Goal: Information Seeking & Learning: Learn about a topic

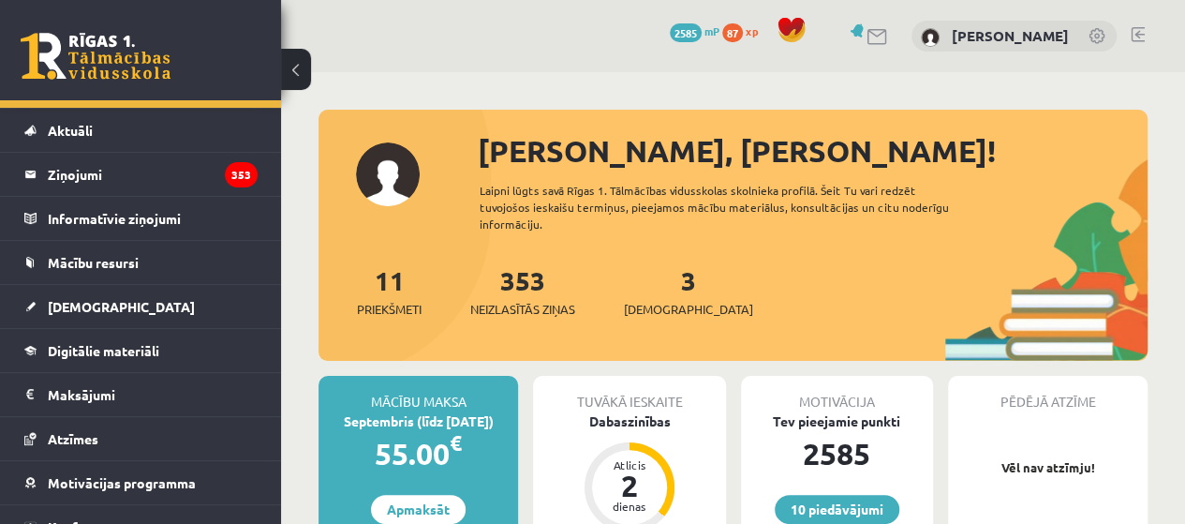
scroll to position [52, 0]
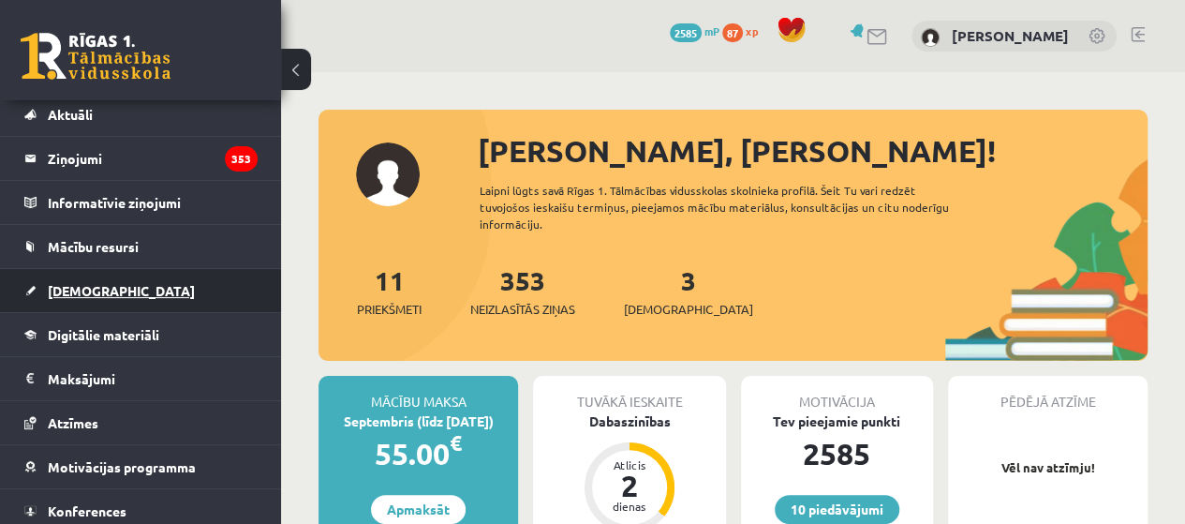
click at [64, 289] on span "[DEMOGRAPHIC_DATA]" at bounding box center [121, 290] width 147 height 17
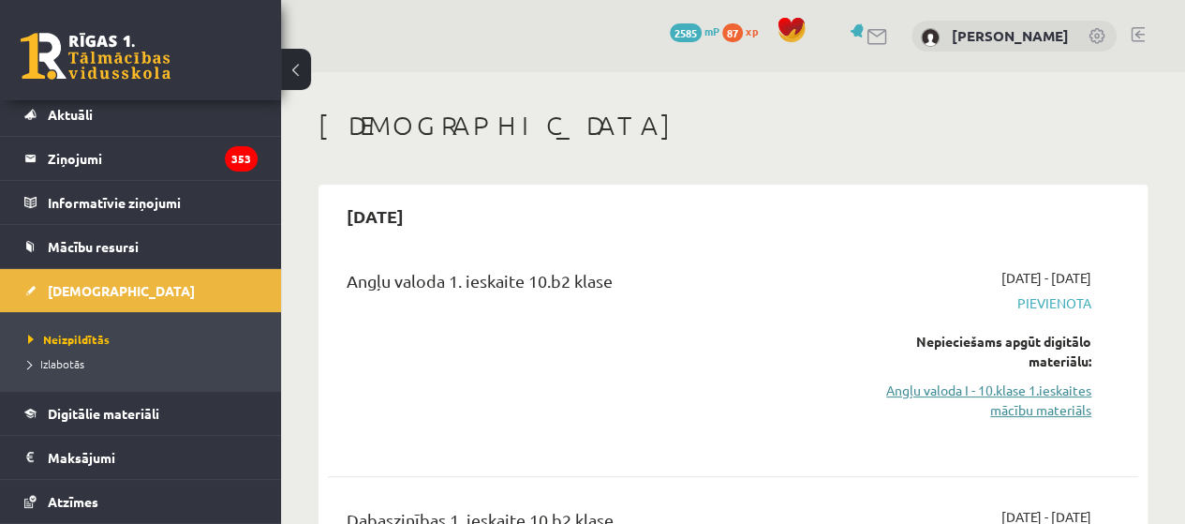
click at [974, 405] on link "Angļu valoda I - 10.klase 1.ieskaites mācību materiāls" at bounding box center [977, 399] width 230 height 39
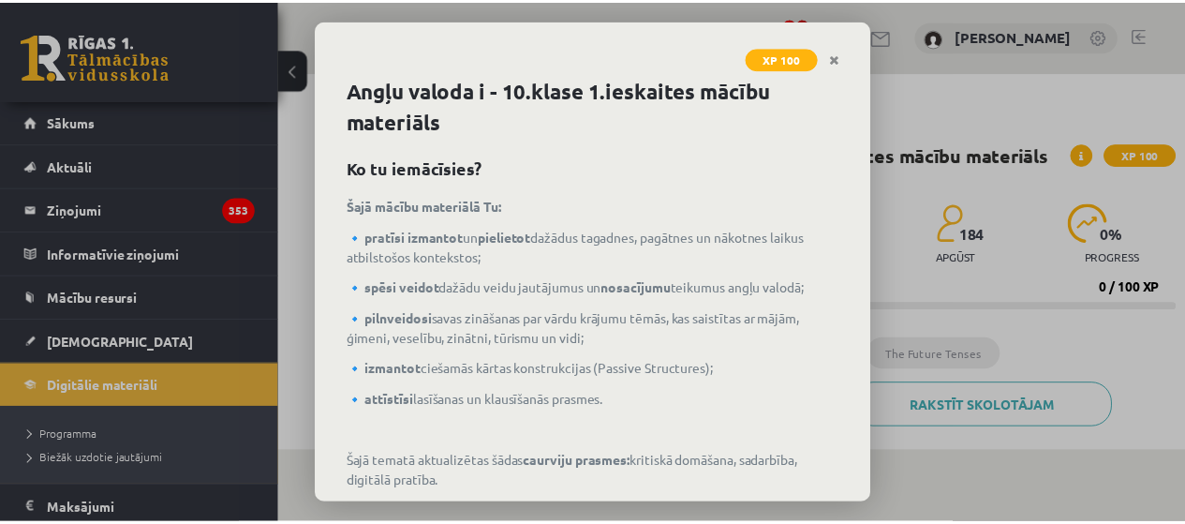
scroll to position [96, 0]
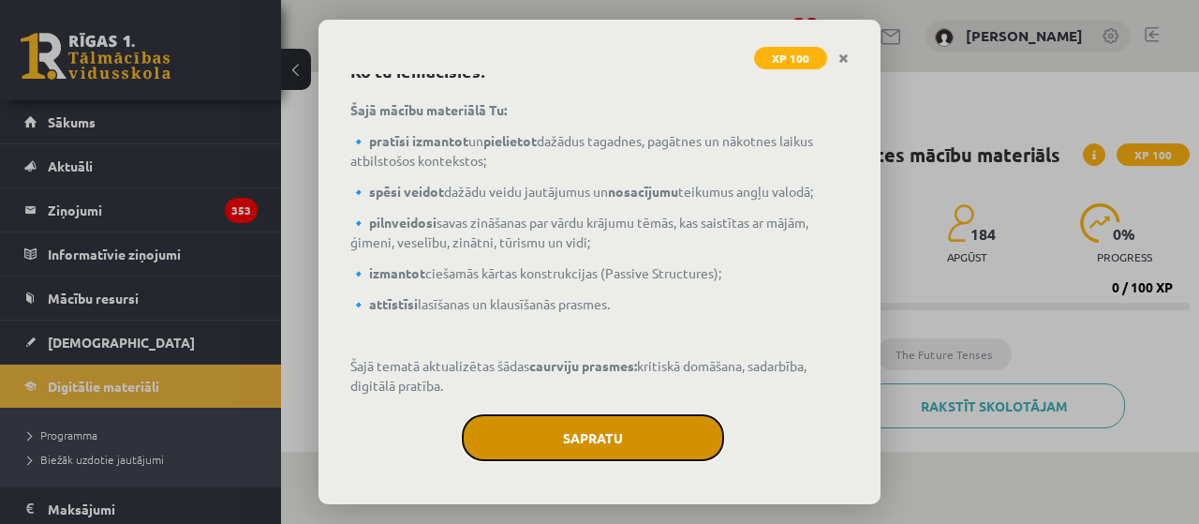
click at [650, 437] on button "Sapratu" at bounding box center [593, 437] width 262 height 47
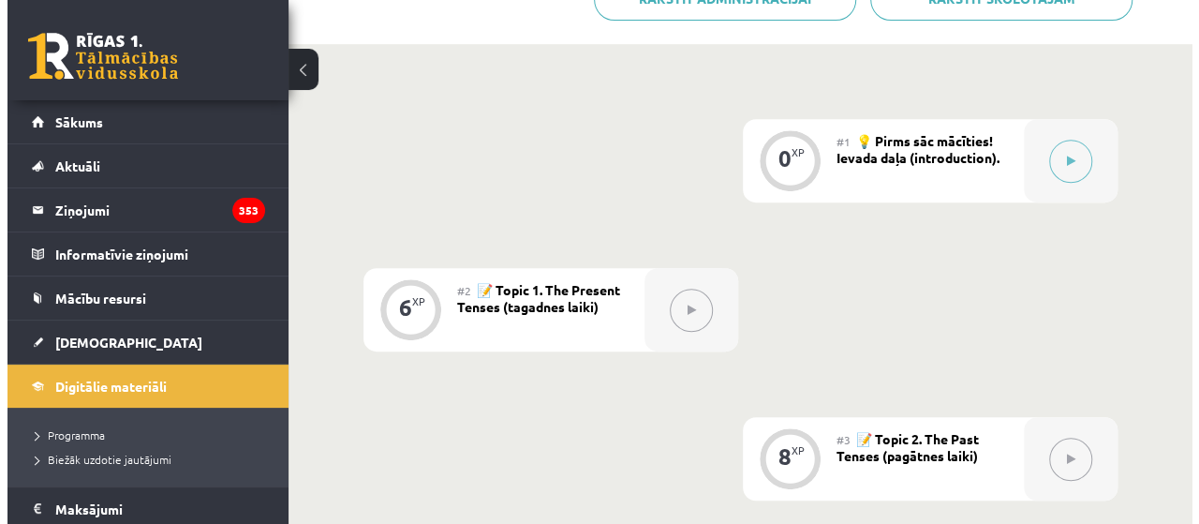
scroll to position [409, 0]
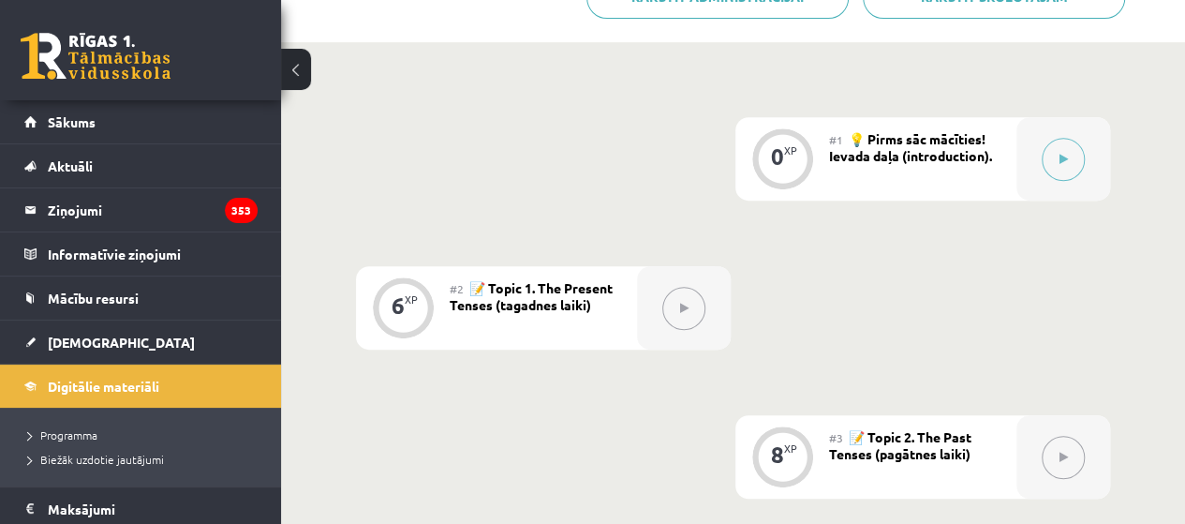
click at [1060, 197] on div at bounding box center [1063, 158] width 94 height 83
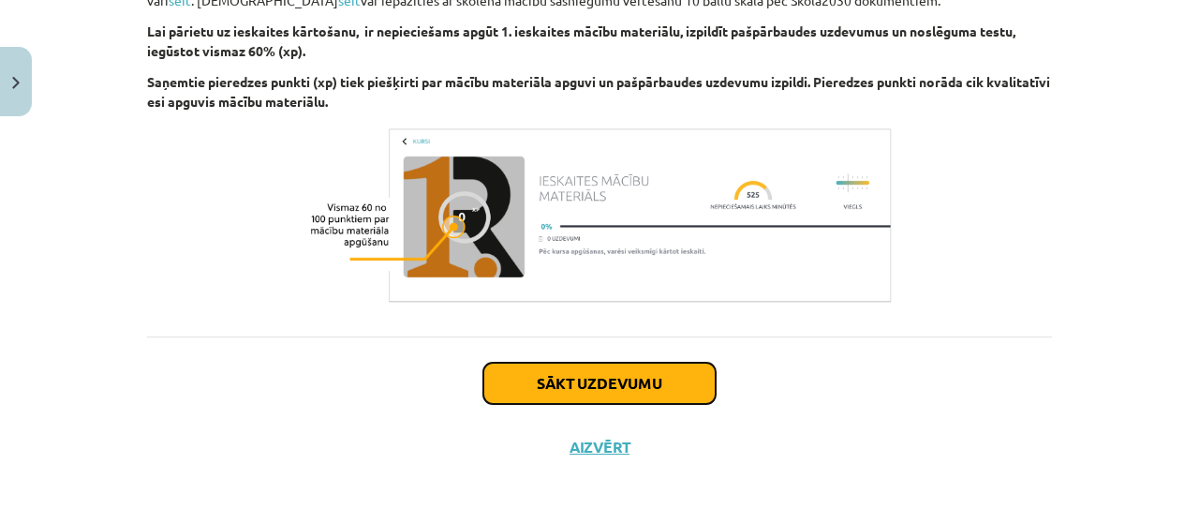
click at [681, 387] on button "Sākt uzdevumu" at bounding box center [599, 383] width 232 height 41
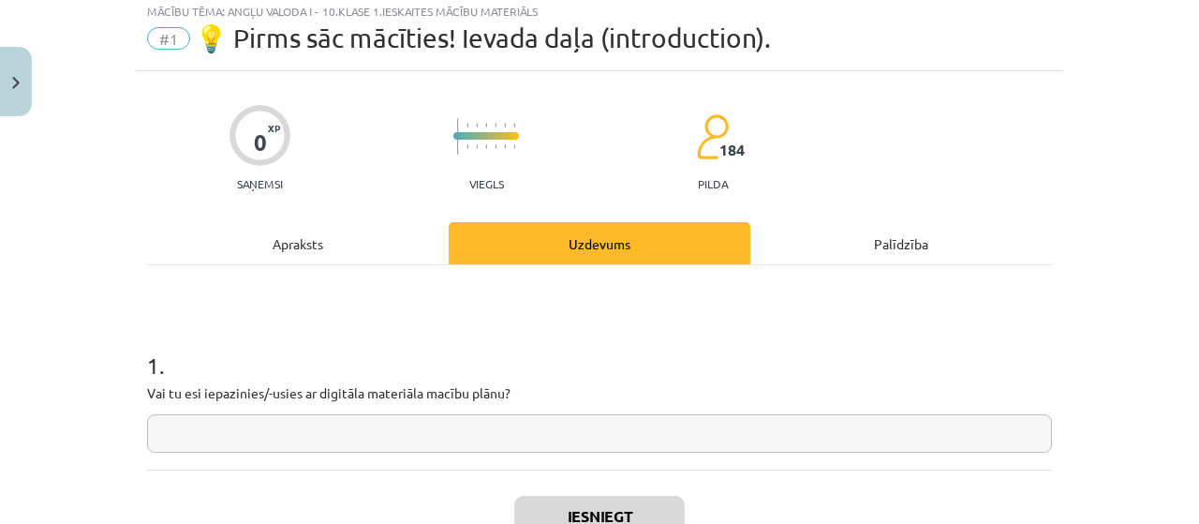
scroll to position [47, 0]
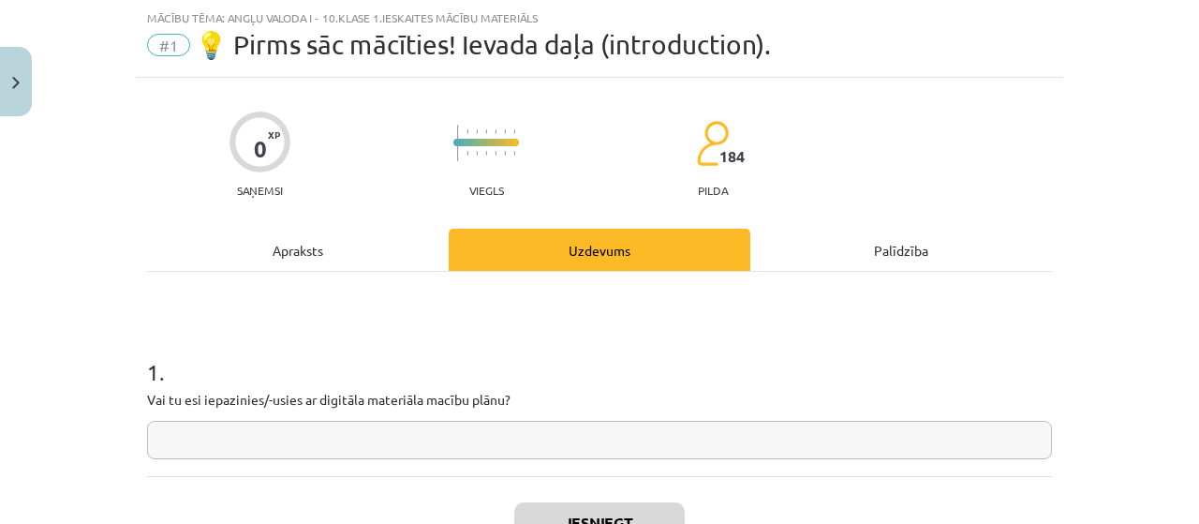
click at [650, 431] on input "text" at bounding box center [599, 440] width 905 height 38
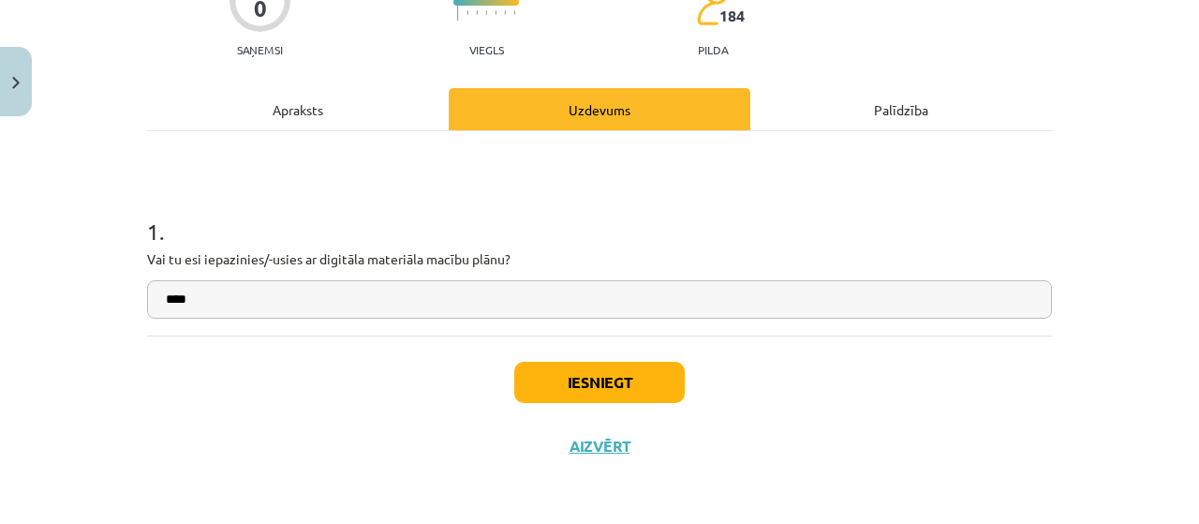
type input "****"
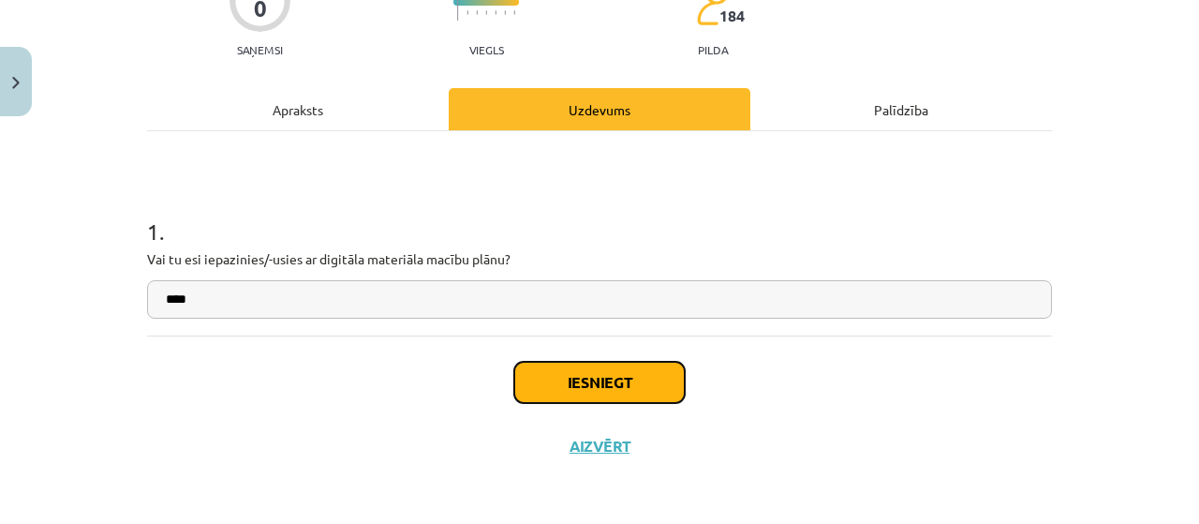
click at [622, 395] on button "Iesniegt" at bounding box center [599, 382] width 170 height 41
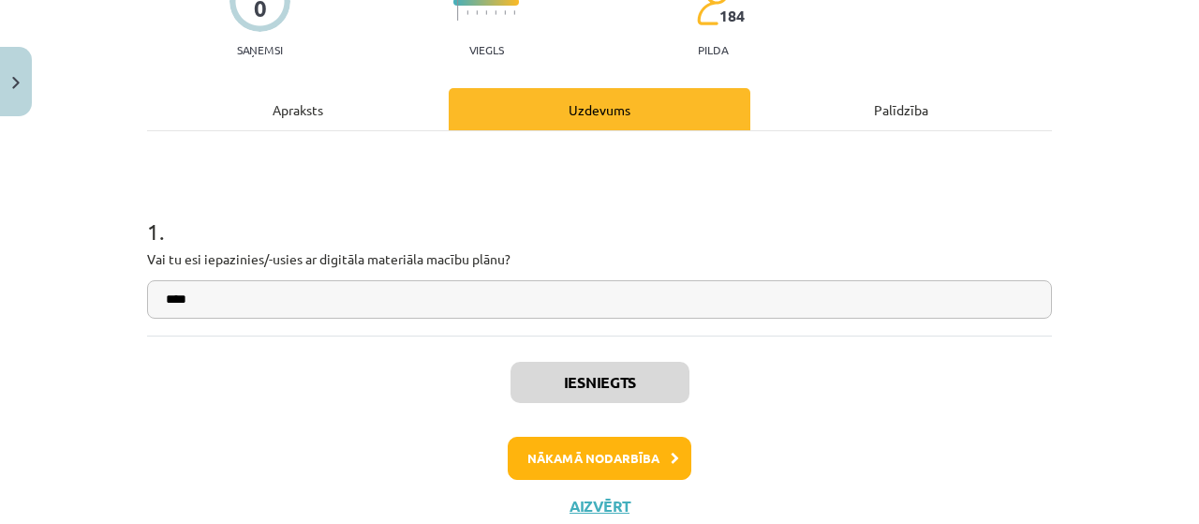
scroll to position [410, 0]
click at [615, 446] on button "Nākamā nodarbība" at bounding box center [600, 458] width 184 height 43
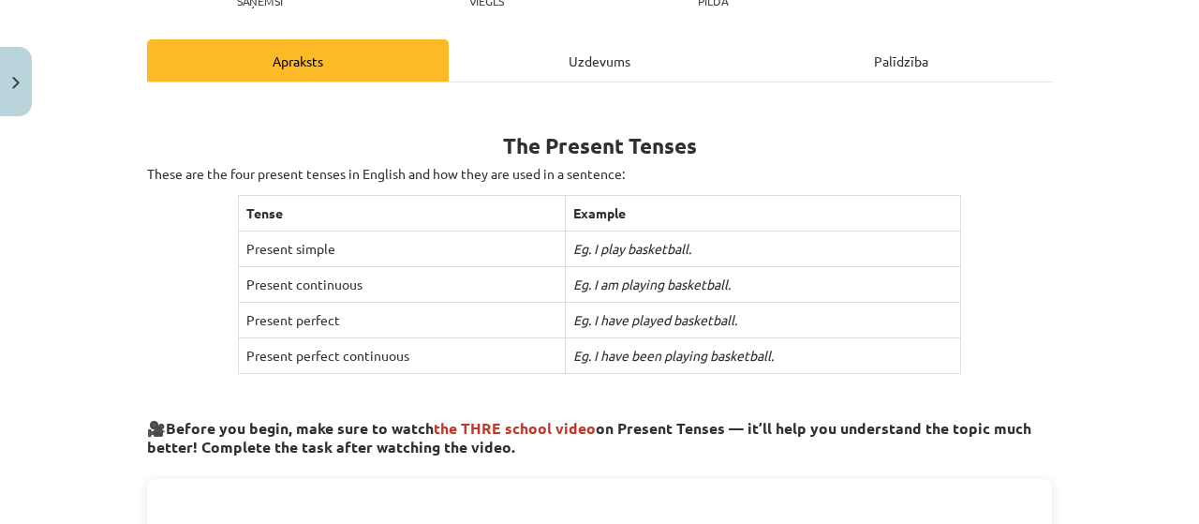
click at [591, 60] on div "Uzdevums" at bounding box center [600, 60] width 302 height 42
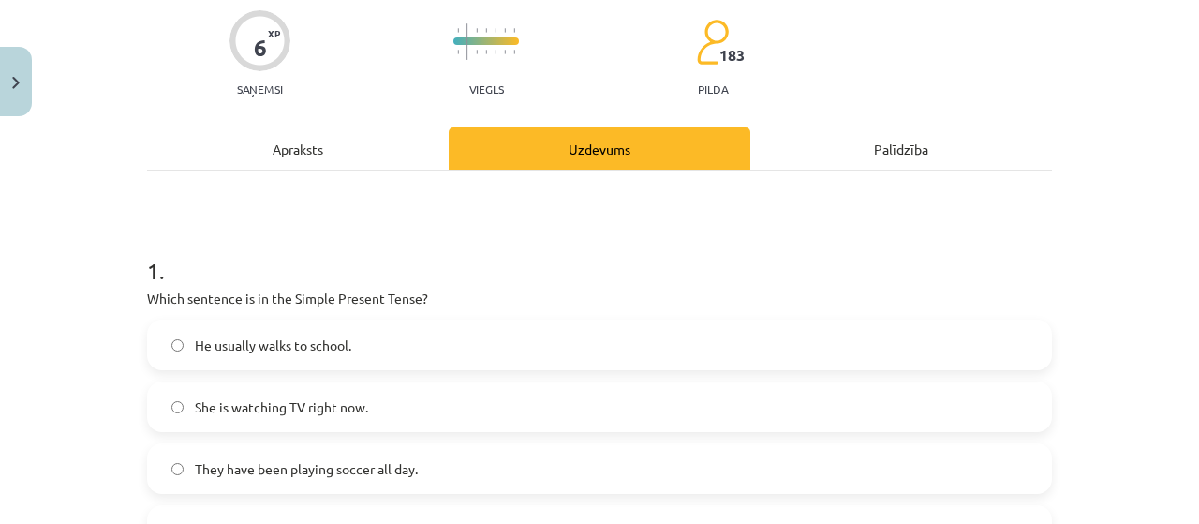
scroll to position [167, 0]
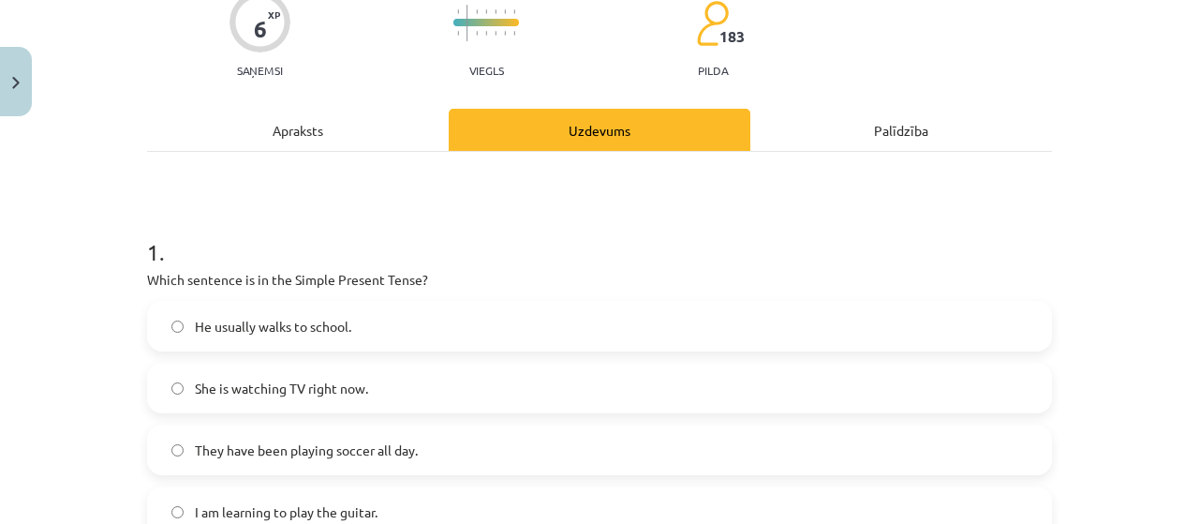
click at [340, 116] on div "Apraksts" at bounding box center [298, 130] width 302 height 42
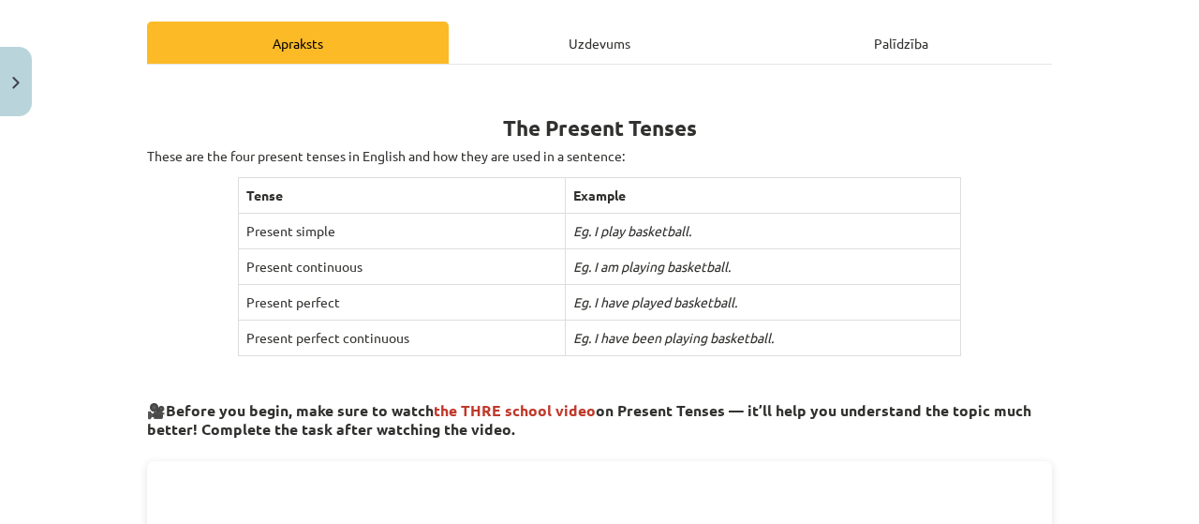
click at [661, 34] on div "Uzdevums" at bounding box center [600, 43] width 302 height 42
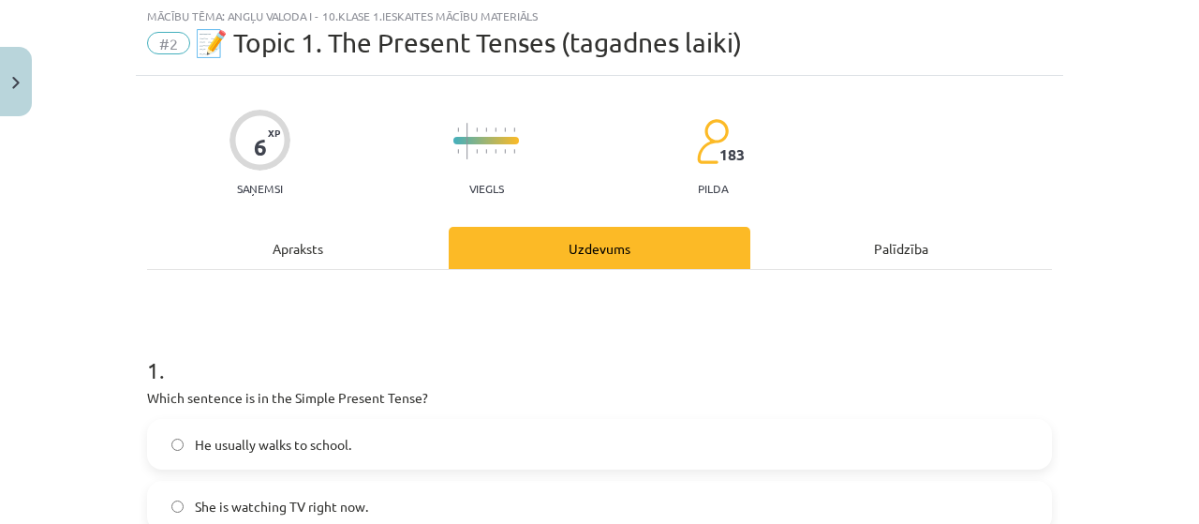
scroll to position [47, 0]
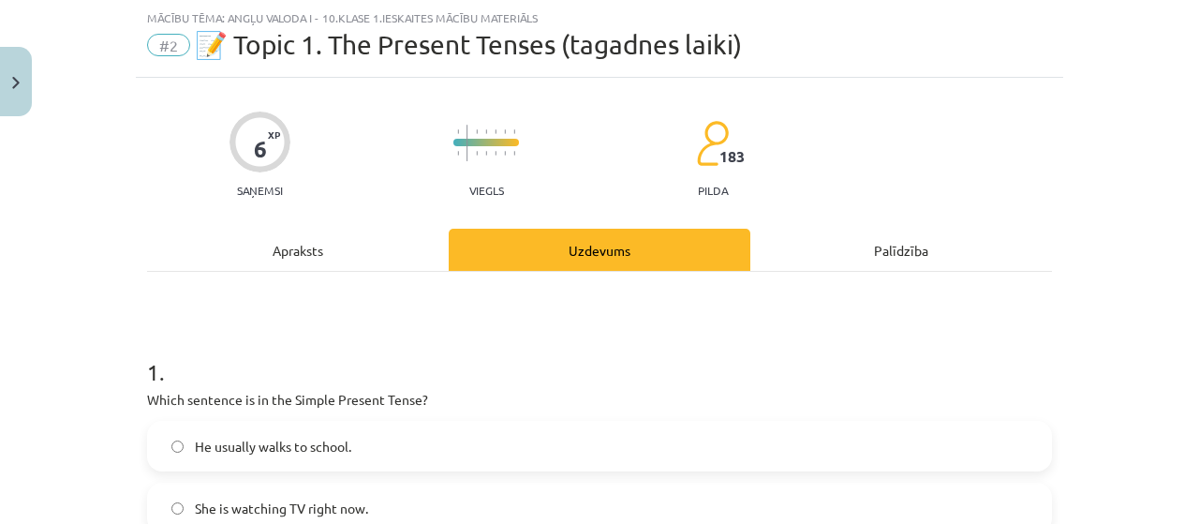
click at [388, 238] on div "Apraksts" at bounding box center [298, 250] width 302 height 42
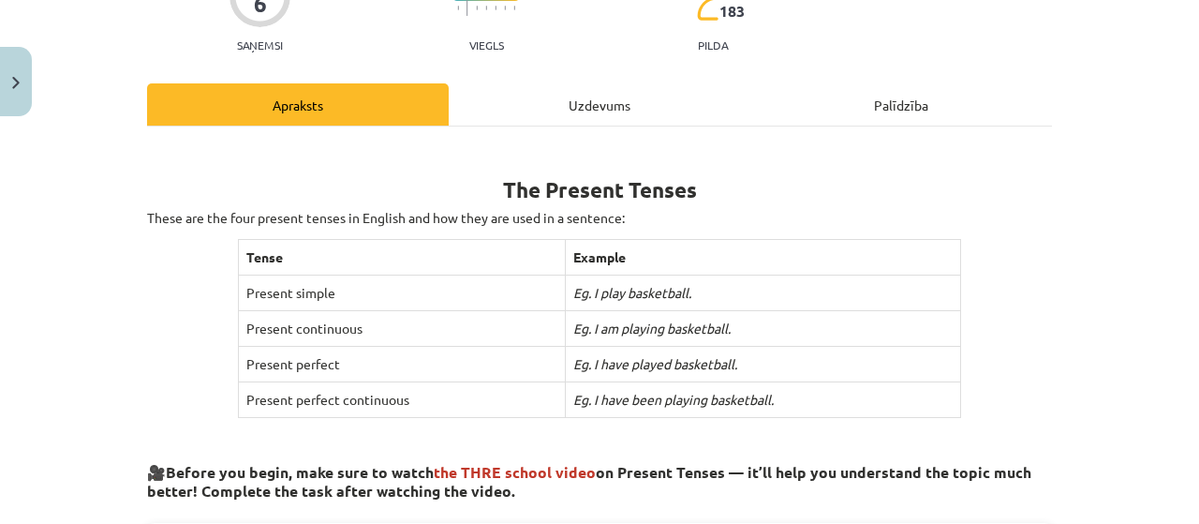
click at [602, 97] on div "Uzdevums" at bounding box center [600, 104] width 302 height 42
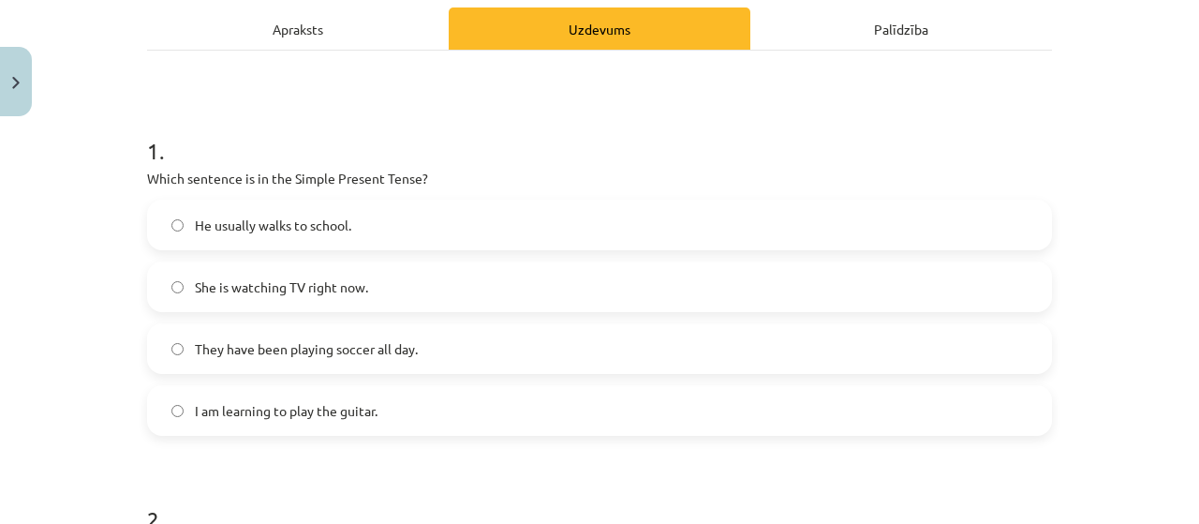
scroll to position [270, 0]
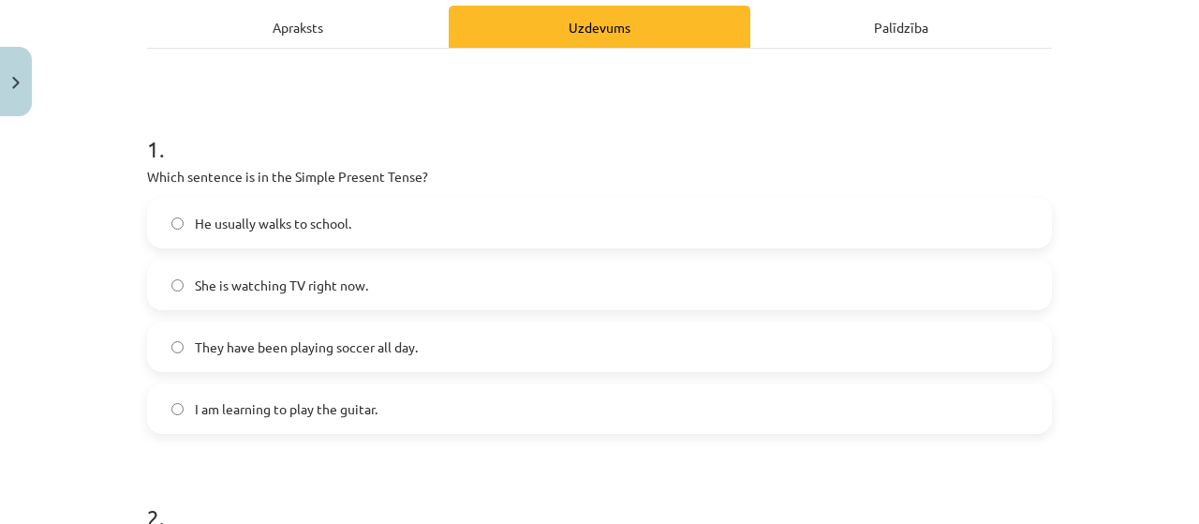
click at [622, 205] on label "He usually walks to school." at bounding box center [599, 223] width 901 height 47
click at [373, 107] on h1 "1 ." at bounding box center [599, 132] width 905 height 58
click at [342, 28] on div "Apraksts" at bounding box center [298, 27] width 302 height 42
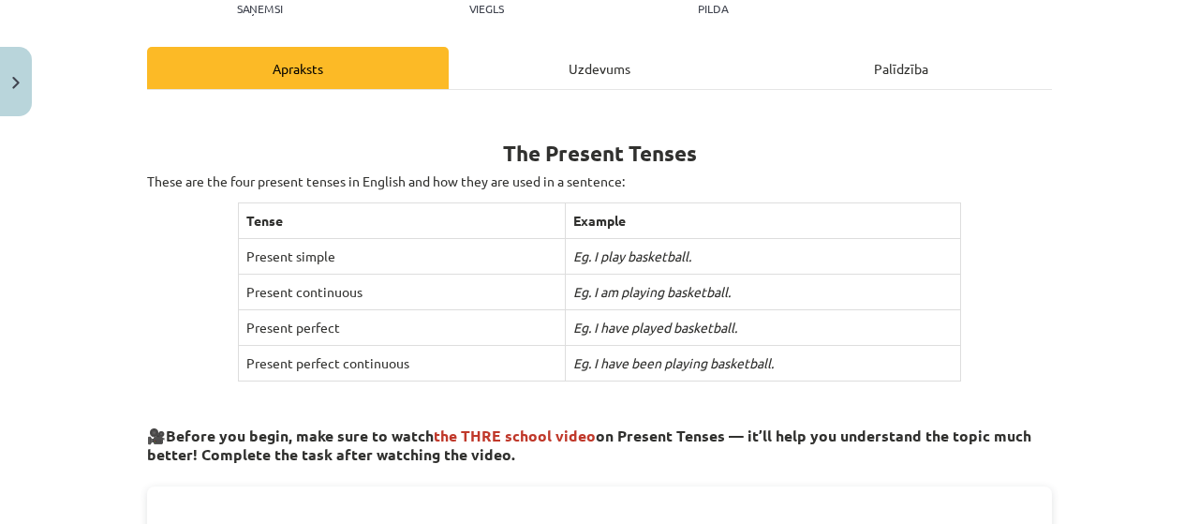
click at [618, 58] on div "Uzdevums" at bounding box center [600, 68] width 302 height 42
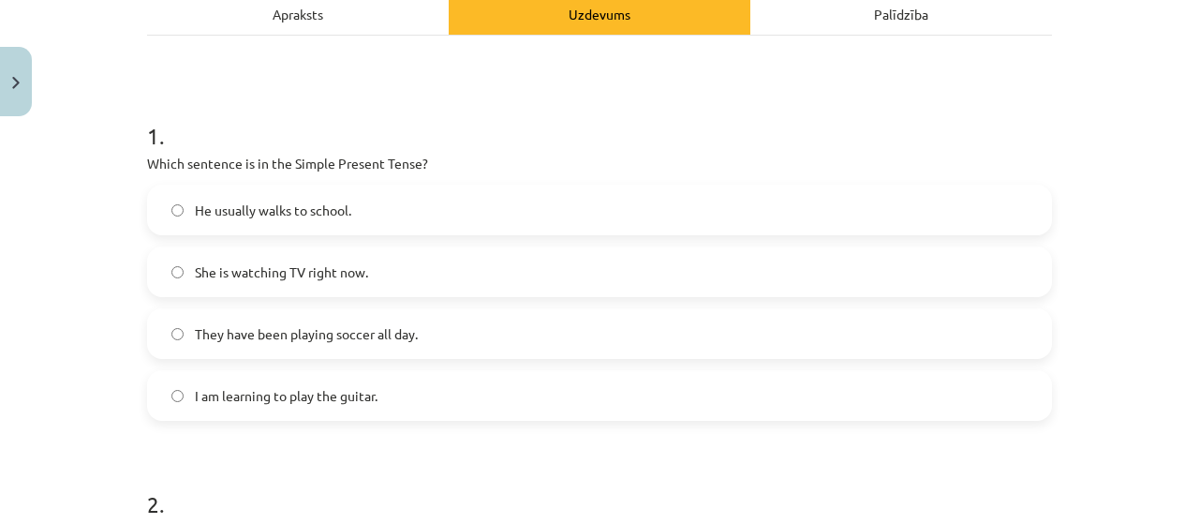
scroll to position [294, 0]
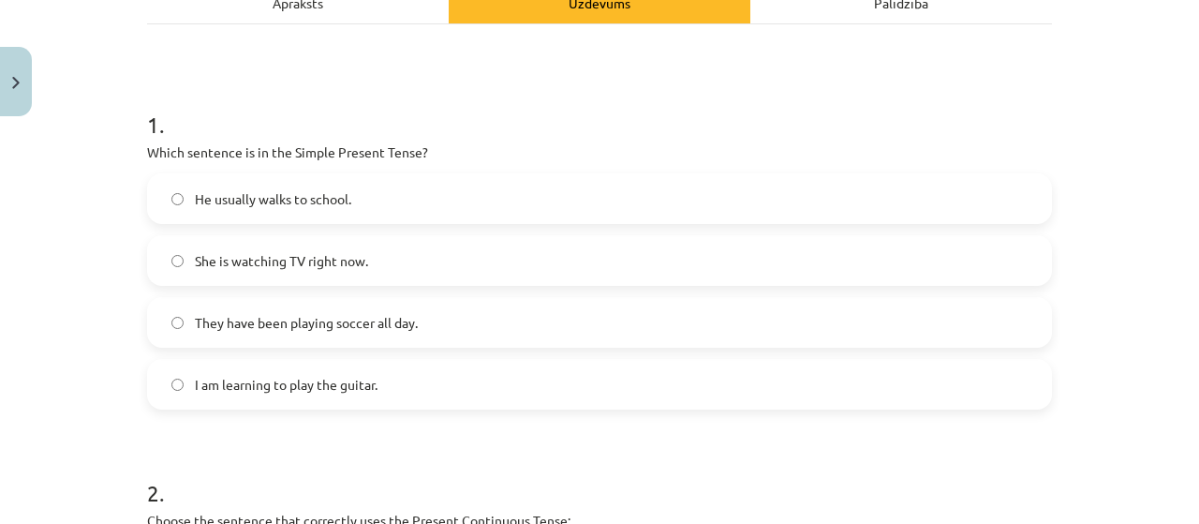
click at [493, 380] on label "I am learning to play the guitar." at bounding box center [599, 384] width 901 height 47
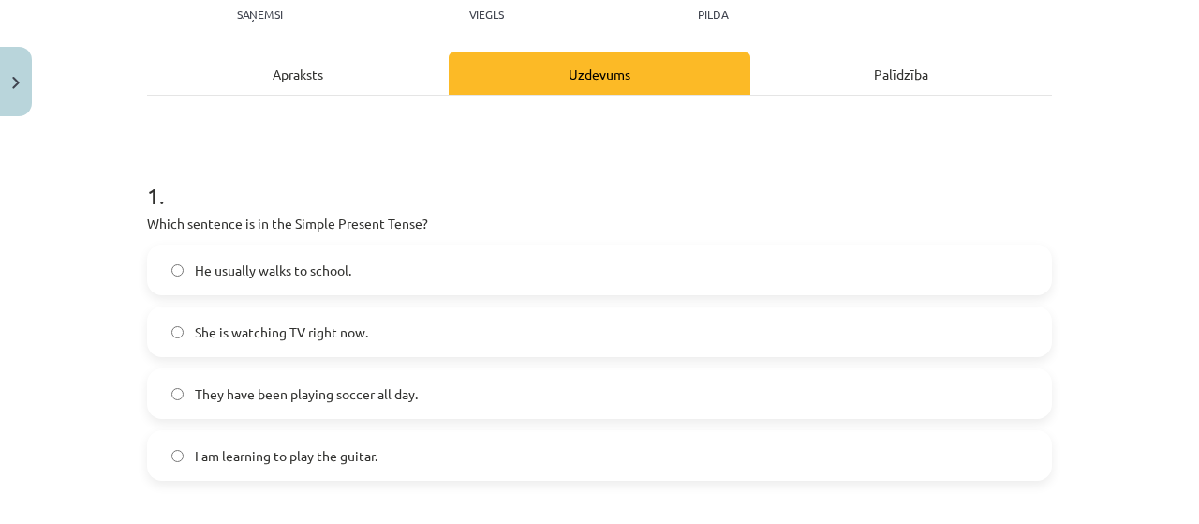
click at [352, 73] on div "Apraksts" at bounding box center [298, 73] width 302 height 42
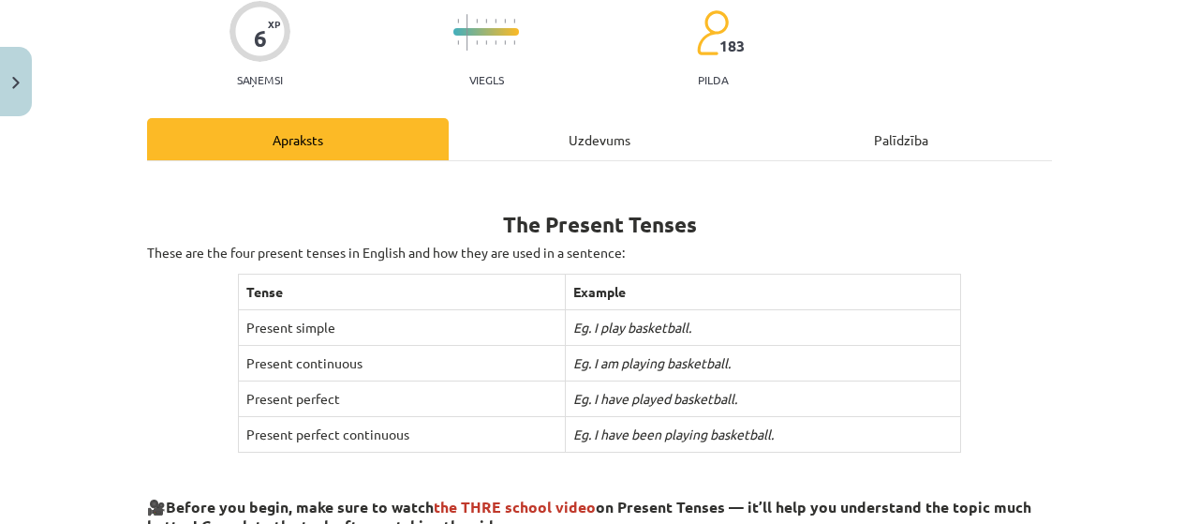
scroll to position [156, 0]
click at [597, 141] on div "Uzdevums" at bounding box center [600, 140] width 302 height 42
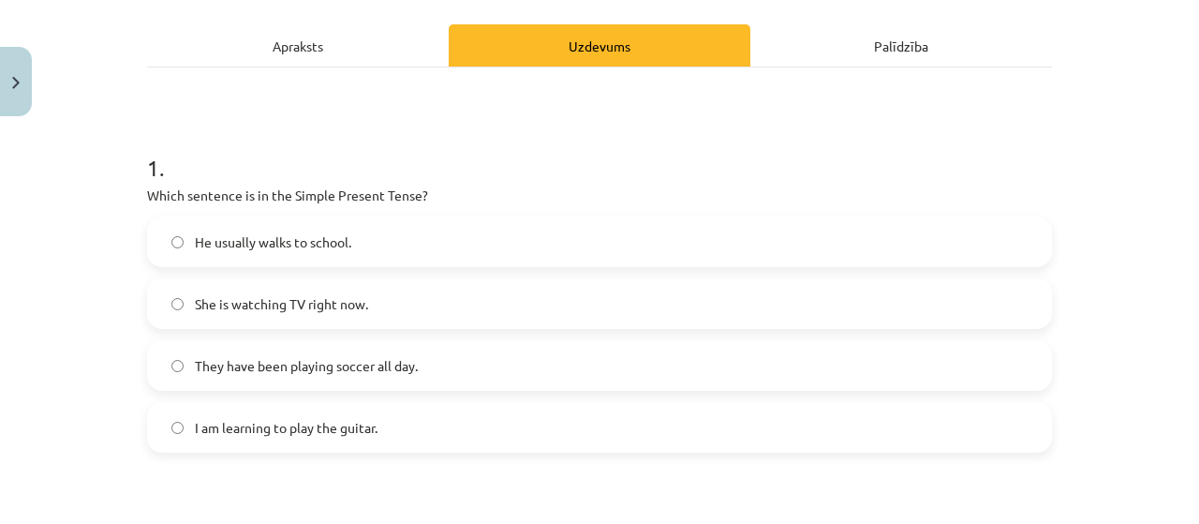
scroll to position [277, 0]
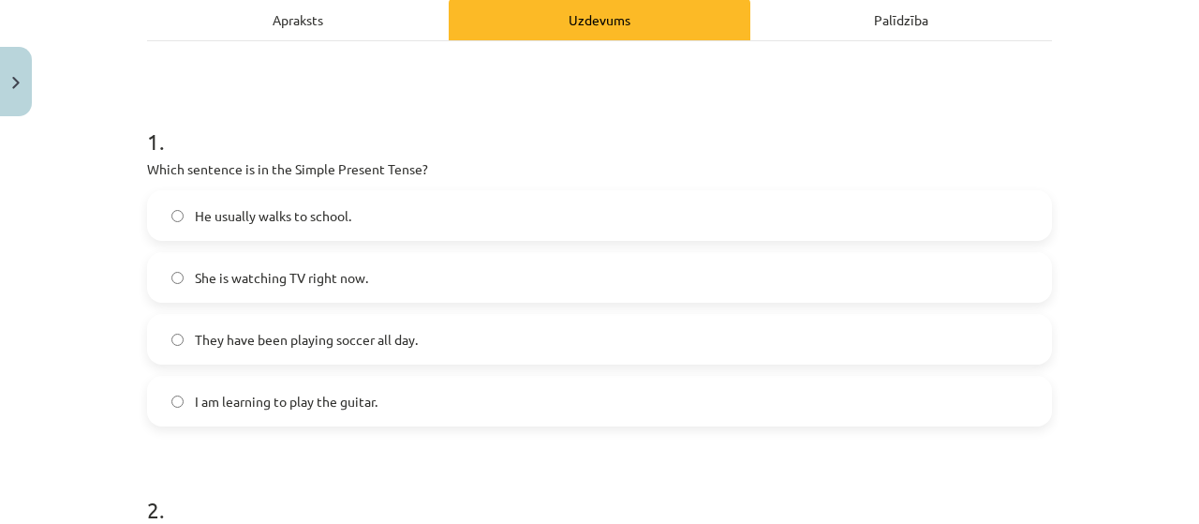
click at [384, 22] on div "Apraksts" at bounding box center [298, 19] width 302 height 42
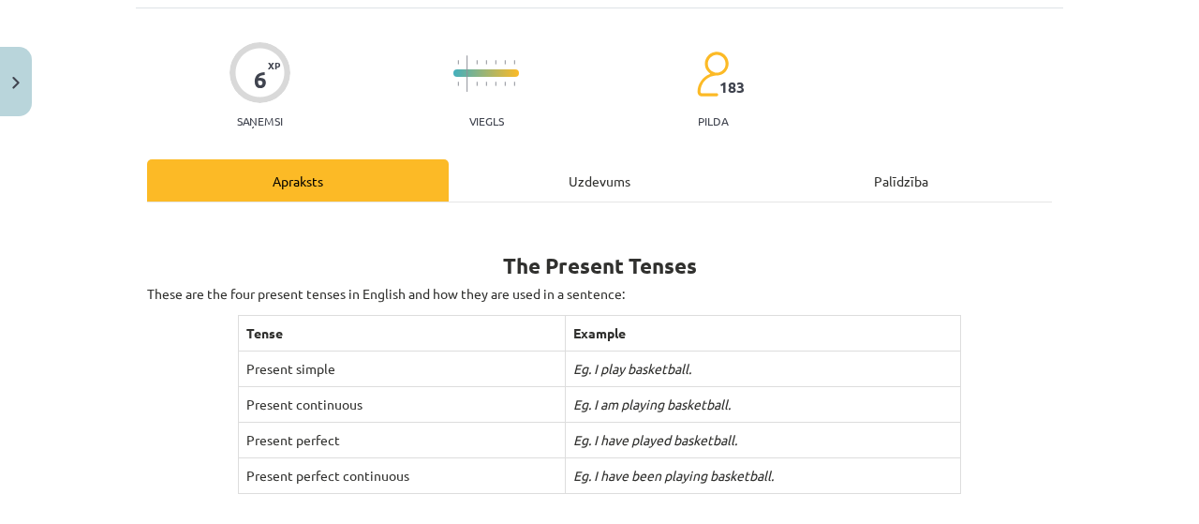
click at [600, 163] on div "Uzdevums" at bounding box center [600, 180] width 302 height 42
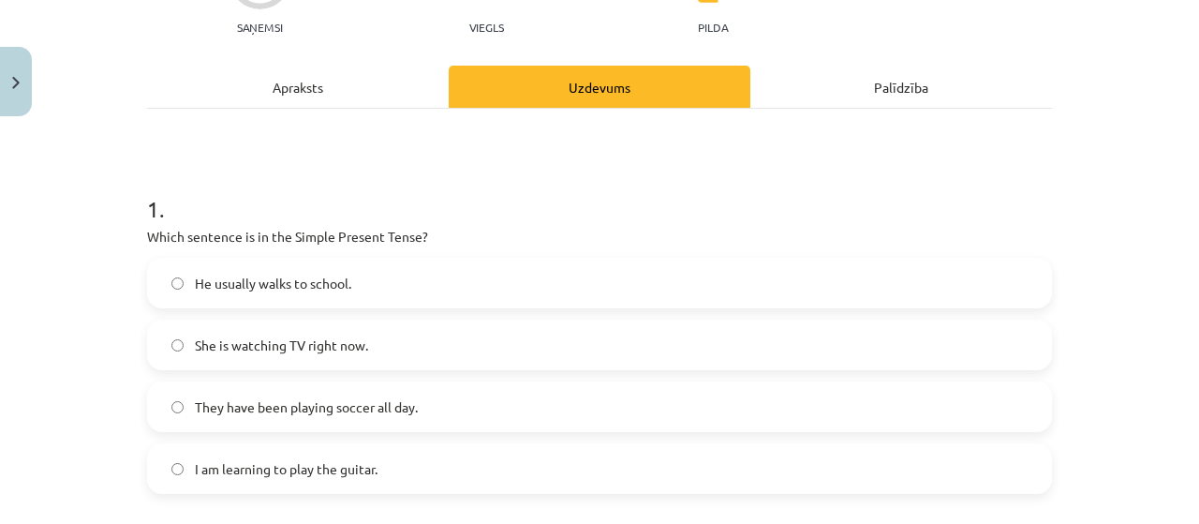
scroll to position [215, 0]
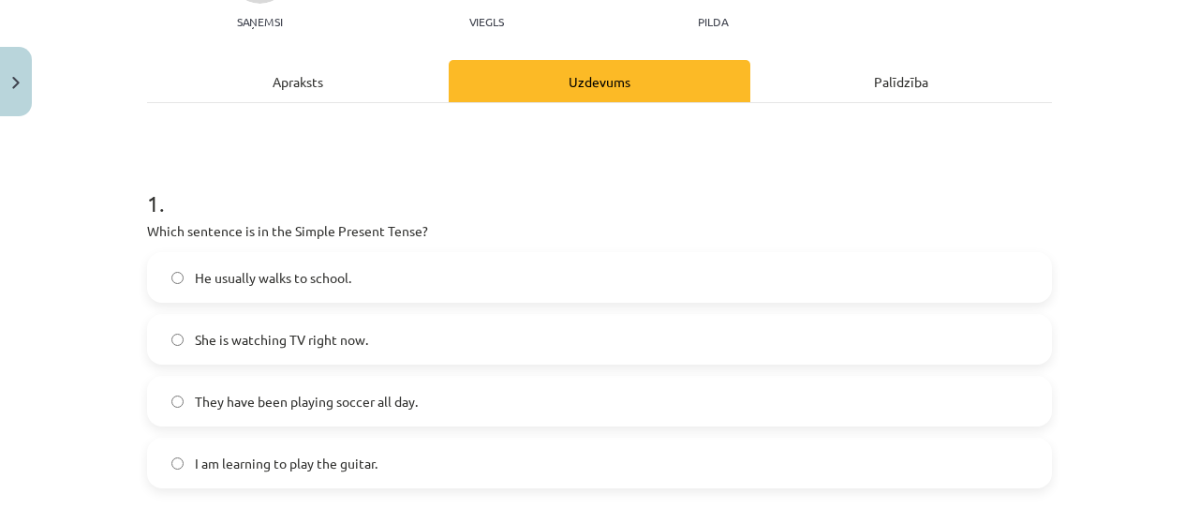
click at [566, 277] on label "He usually walks to school." at bounding box center [599, 277] width 901 height 47
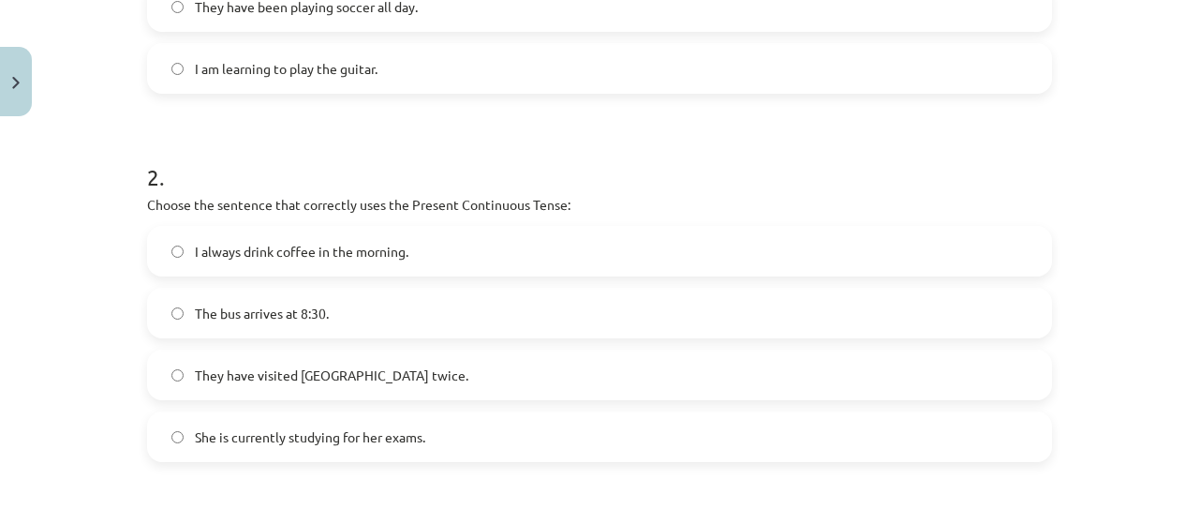
scroll to position [618, 0]
